Goal: Task Accomplishment & Management: Manage account settings

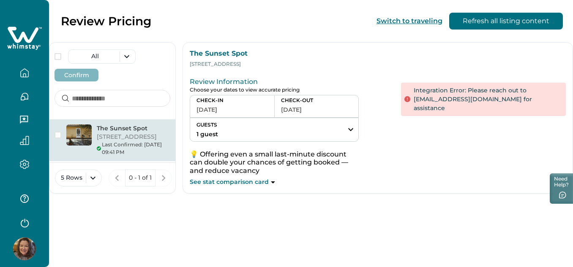
click at [24, 71] on icon "button" at bounding box center [24, 72] width 9 height 9
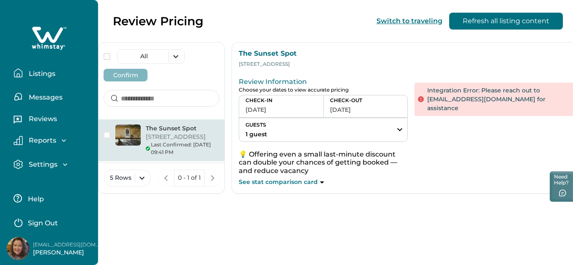
click at [30, 70] on p "Listings" at bounding box center [40, 74] width 29 height 8
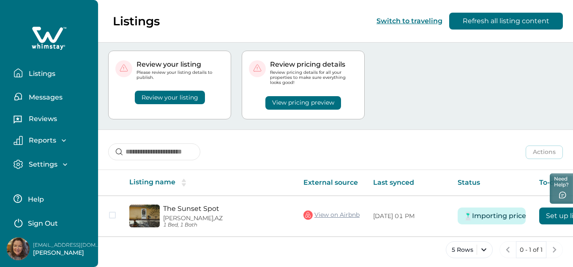
scroll to position [22, 0]
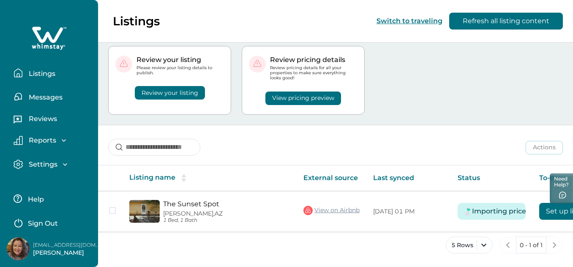
click at [180, 89] on button "Review your listing" at bounding box center [170, 93] width 70 height 14
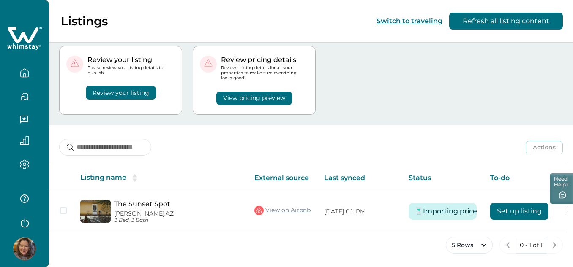
click at [125, 87] on button "Review your listing" at bounding box center [121, 93] width 70 height 14
click at [114, 93] on button "Review your listing" at bounding box center [121, 93] width 70 height 14
